Goal: Transaction & Acquisition: Purchase product/service

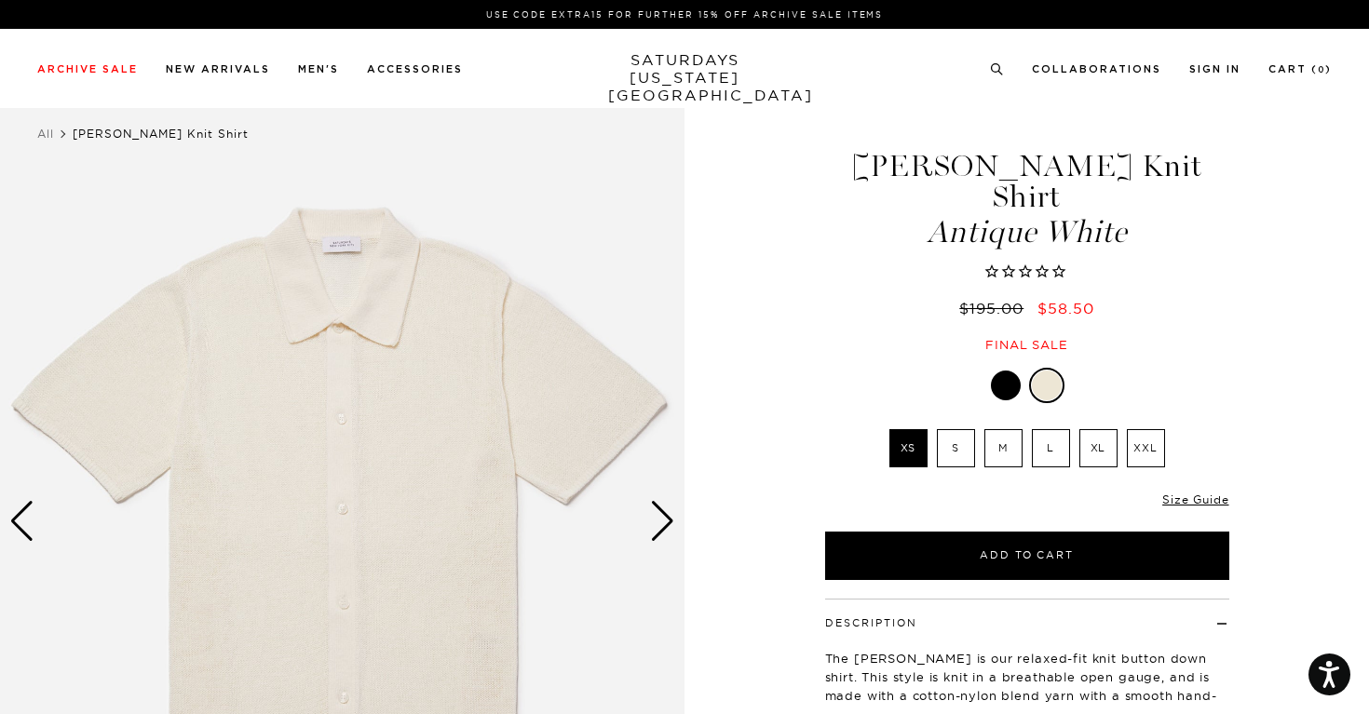
click at [660, 521] on div "Next slide" at bounding box center [662, 521] width 25 height 41
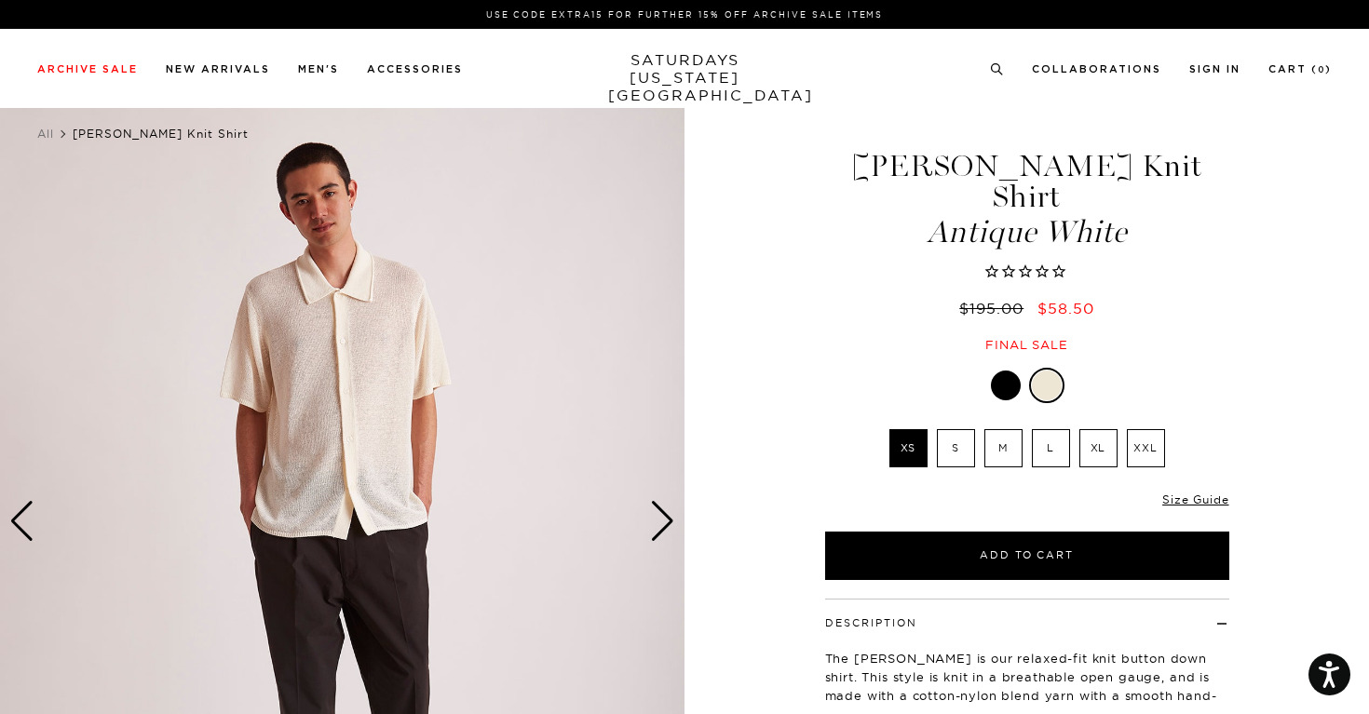
click at [660, 521] on div "Next slide" at bounding box center [662, 521] width 25 height 41
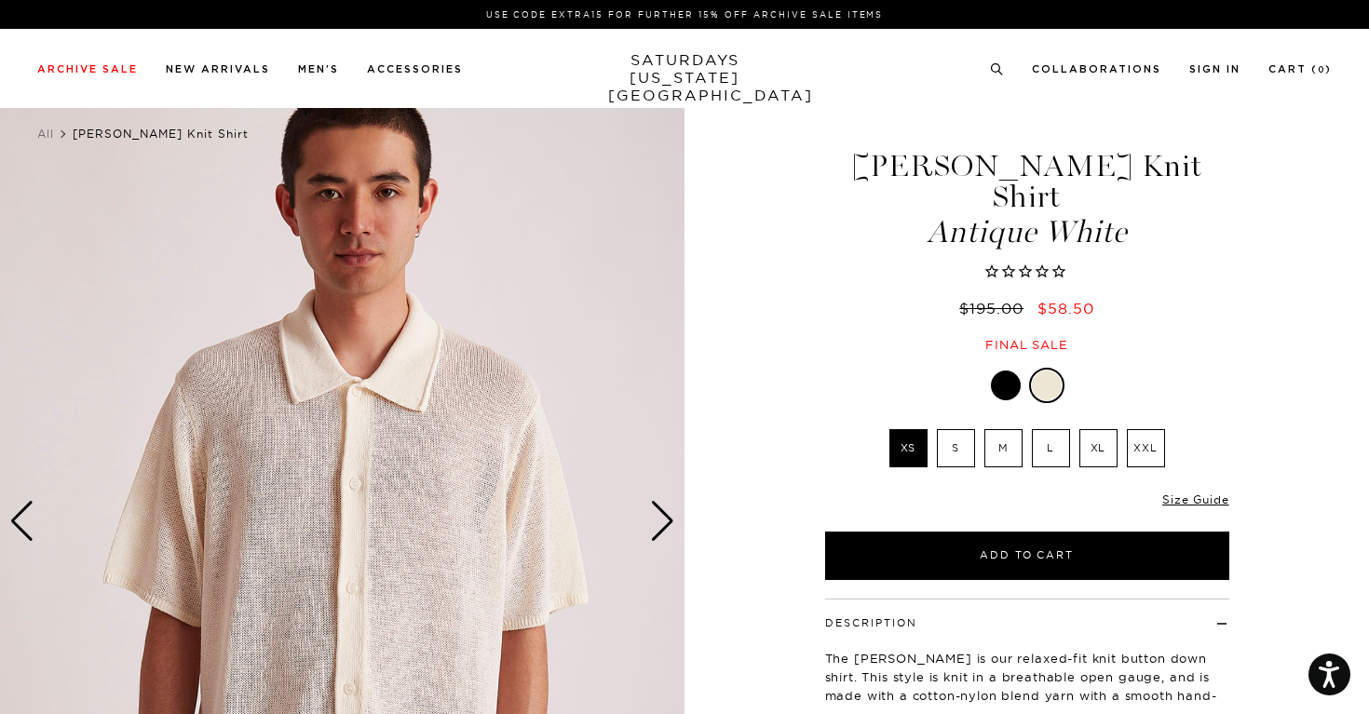
click at [950, 429] on label "S" at bounding box center [956, 448] width 38 height 38
click at [0, 0] on input "S" at bounding box center [0, 0] width 0 height 0
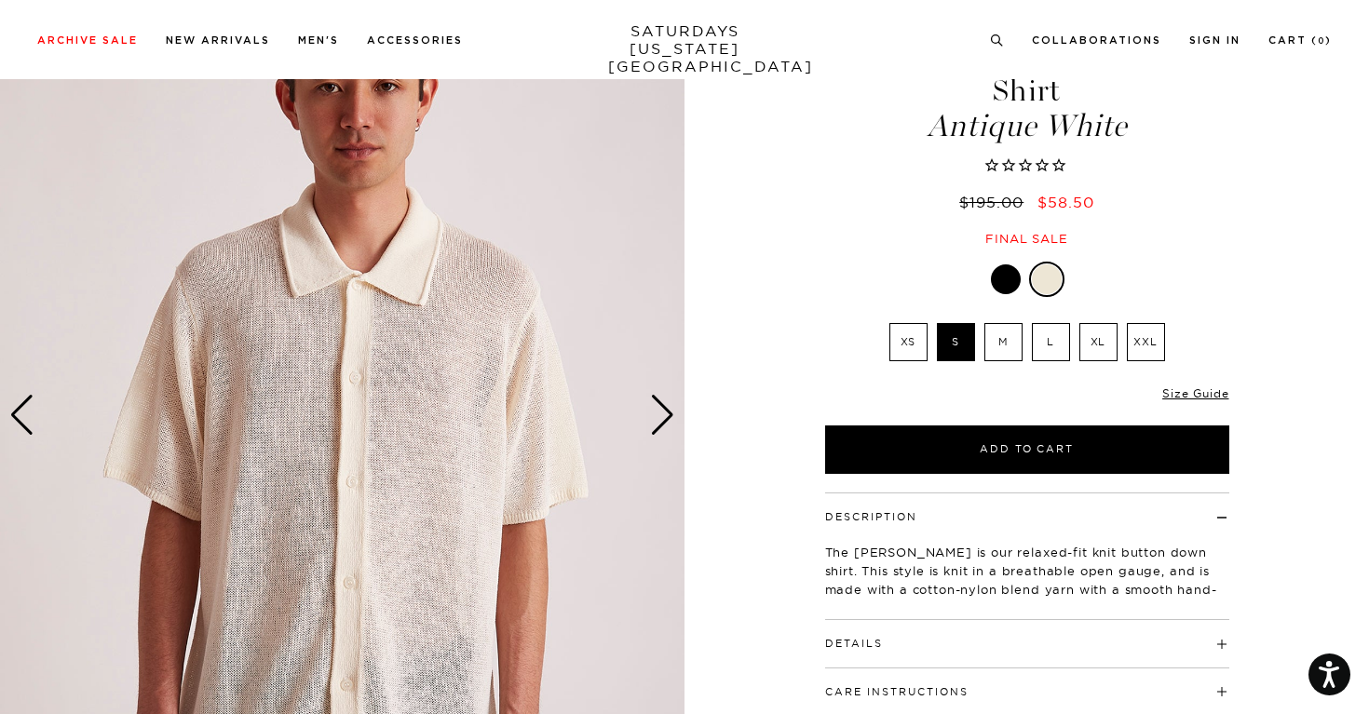
scroll to position [314, 0]
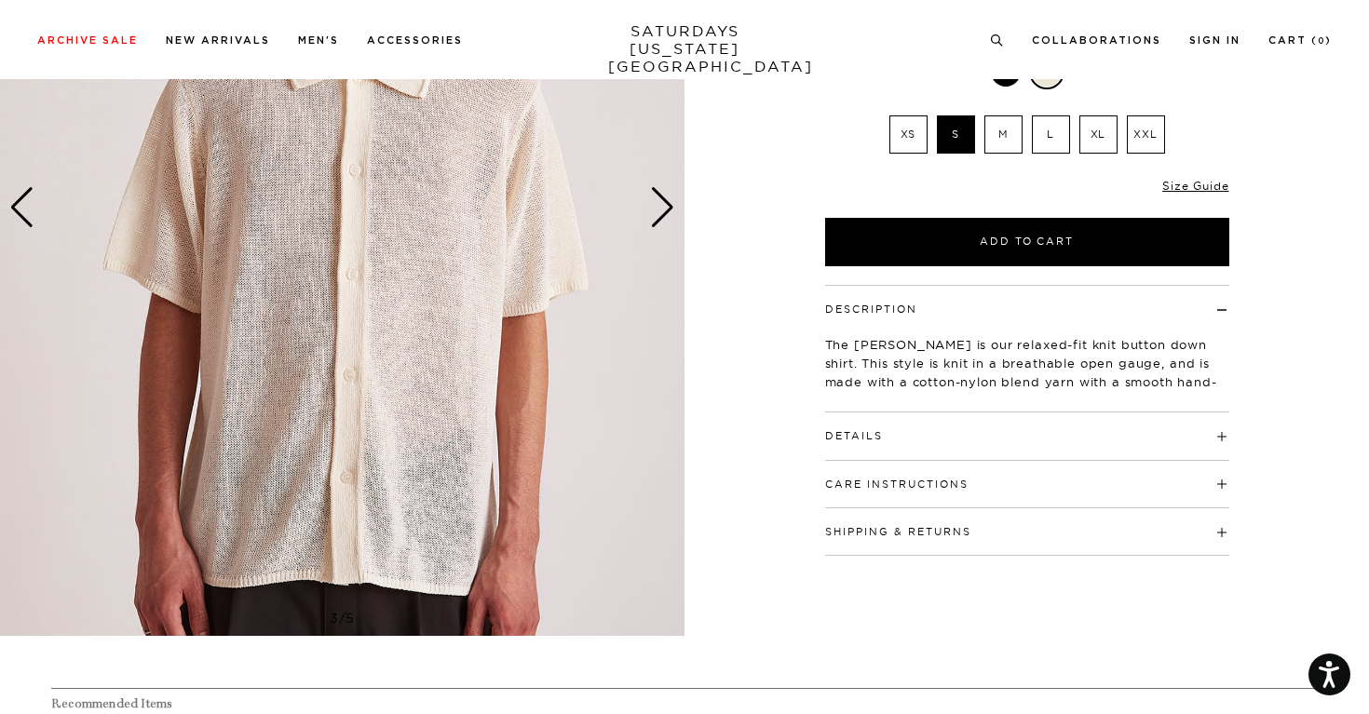
click at [662, 200] on div "Next slide" at bounding box center [662, 207] width 25 height 41
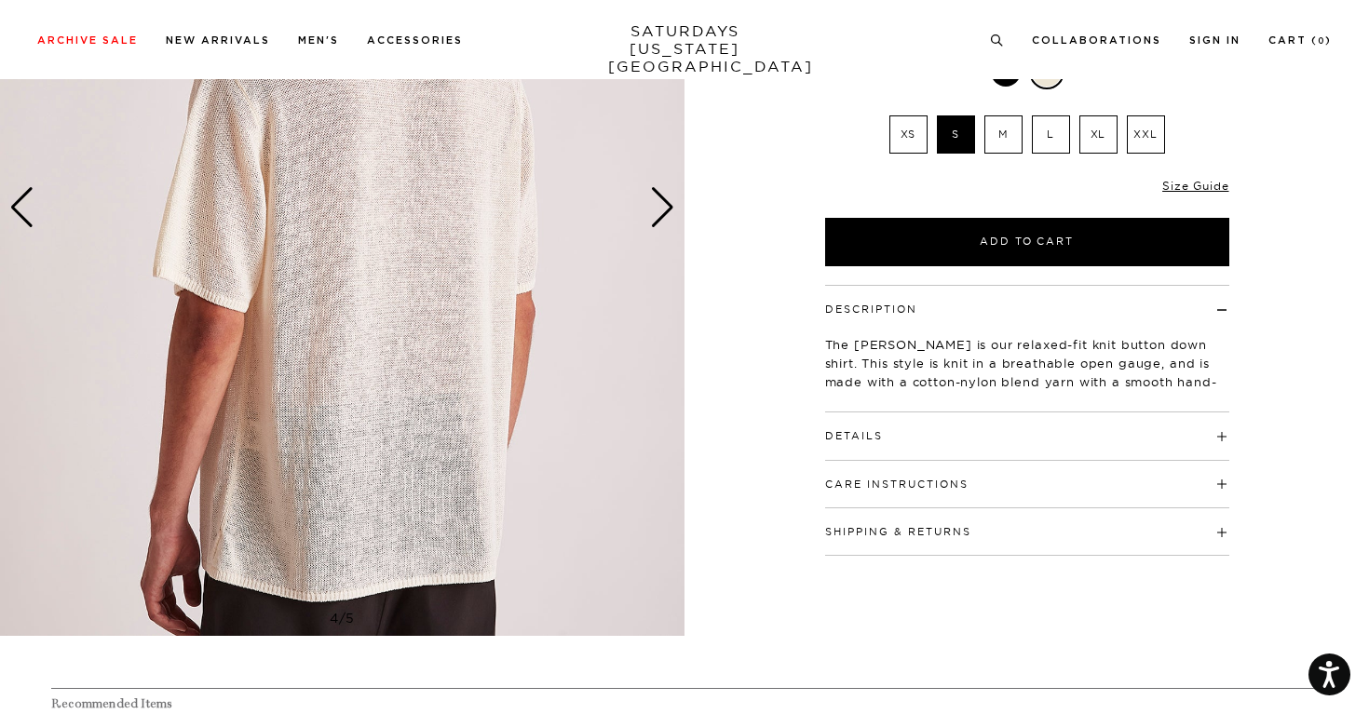
click at [662, 200] on div "Next slide" at bounding box center [662, 207] width 25 height 41
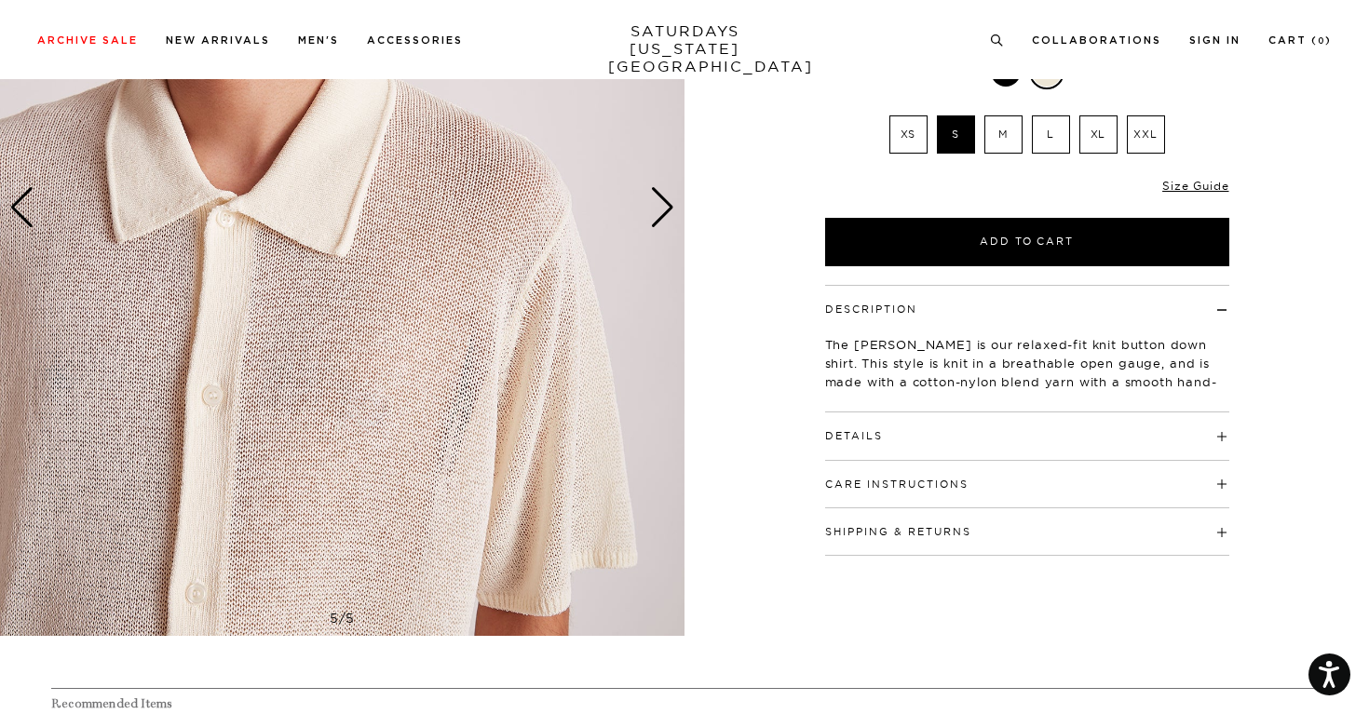
click at [662, 200] on div "Next slide" at bounding box center [662, 207] width 25 height 41
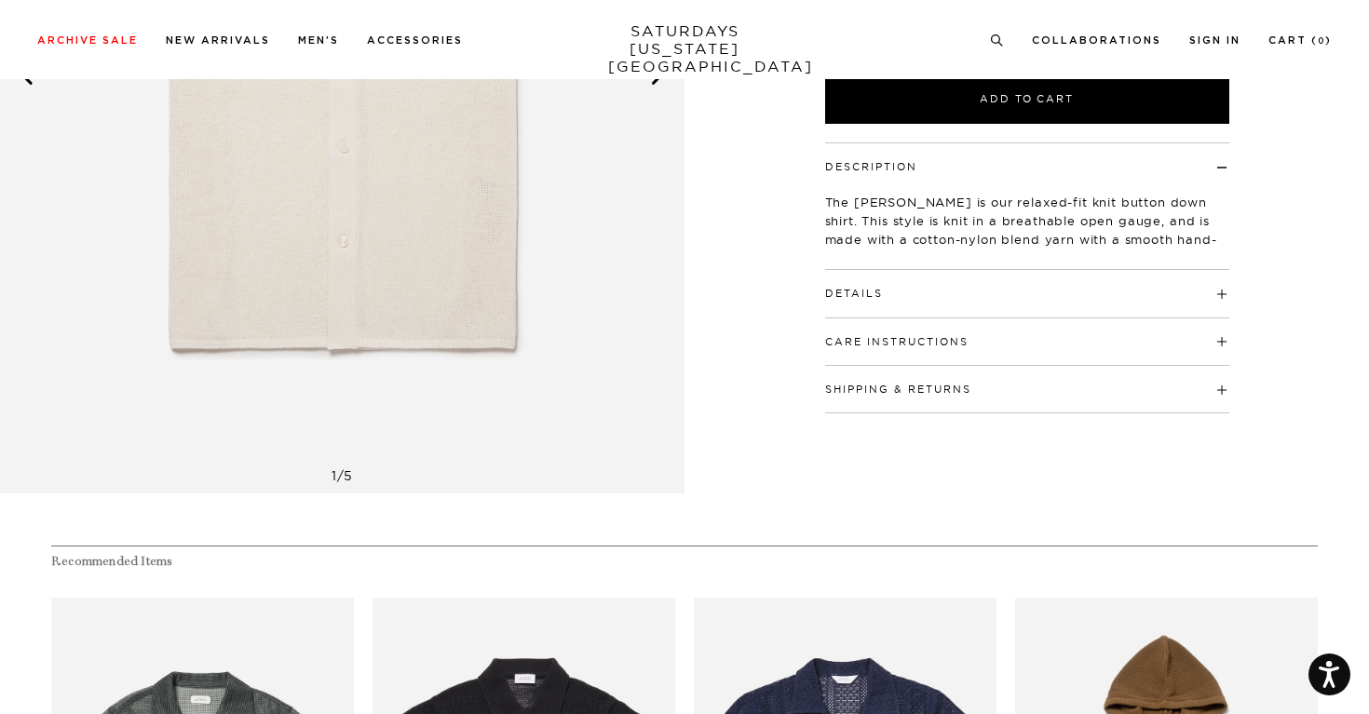
scroll to position [491, 0]
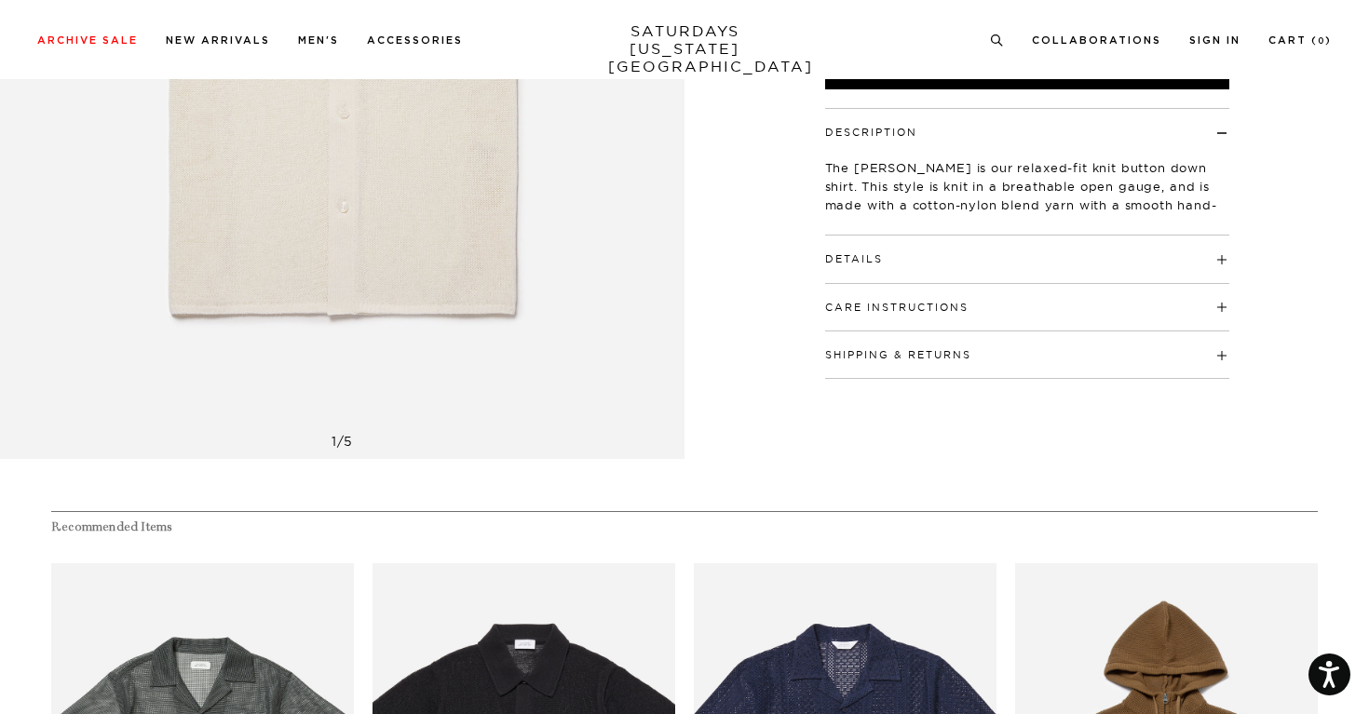
click at [840, 238] on div "Details 100% cotton 1x1 rib convertible collar Button closure down center front…" at bounding box center [1027, 259] width 404 height 47
click at [837, 254] on button "Details" at bounding box center [854, 259] width 58 height 10
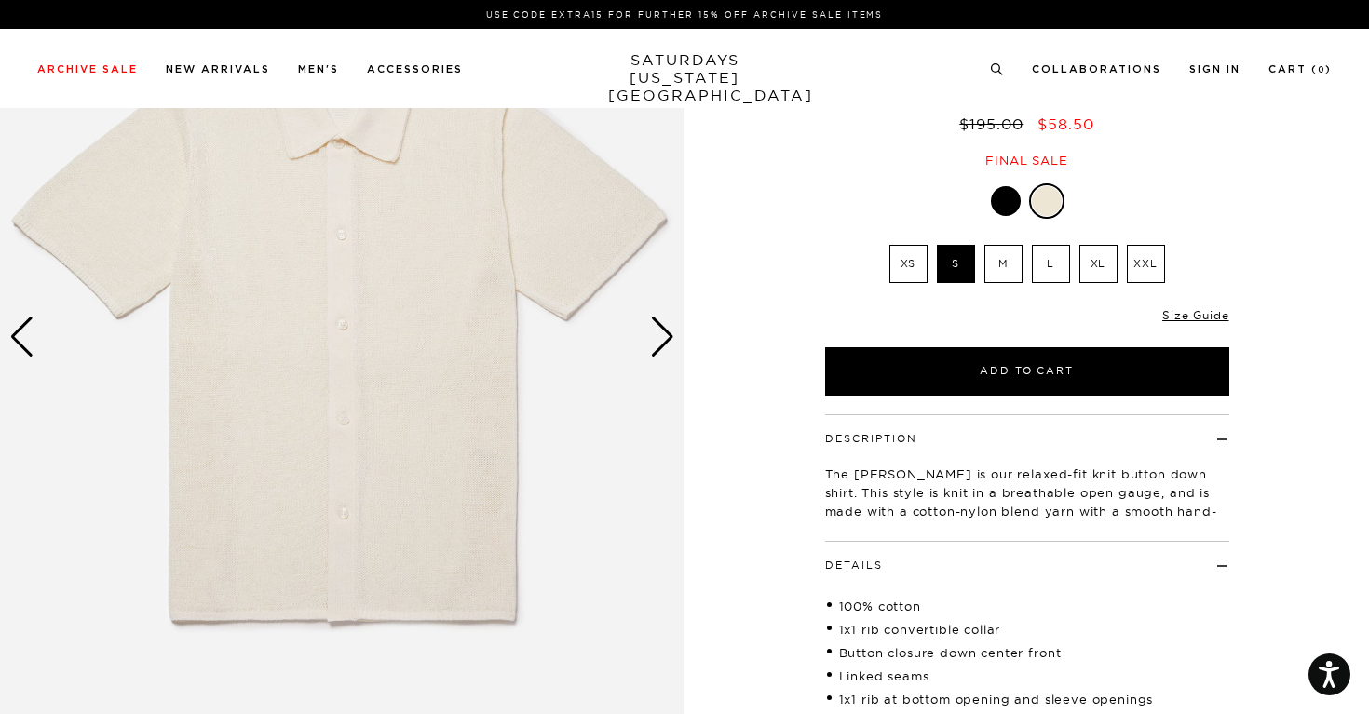
scroll to position [0, 0]
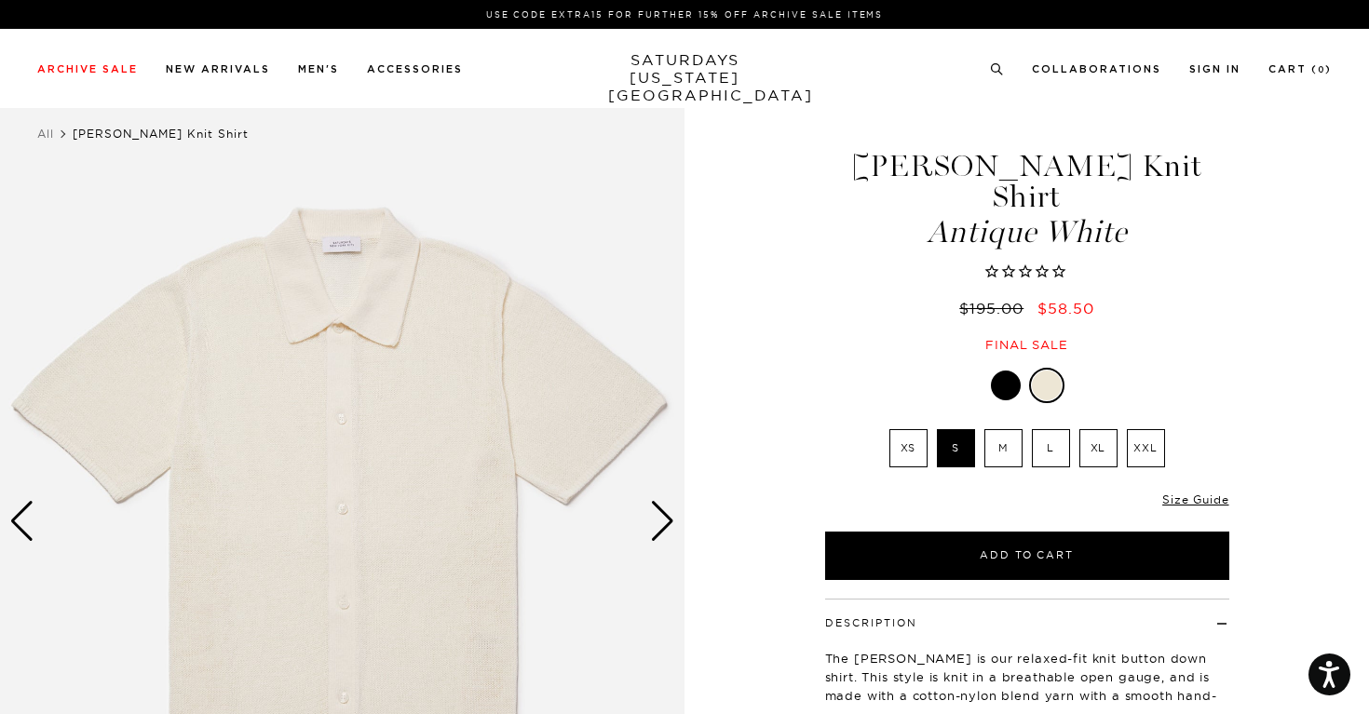
click at [824, 180] on h1 "[PERSON_NAME] Knit Shirt Antique White" at bounding box center [1027, 199] width 410 height 97
